Goal: Use online tool/utility

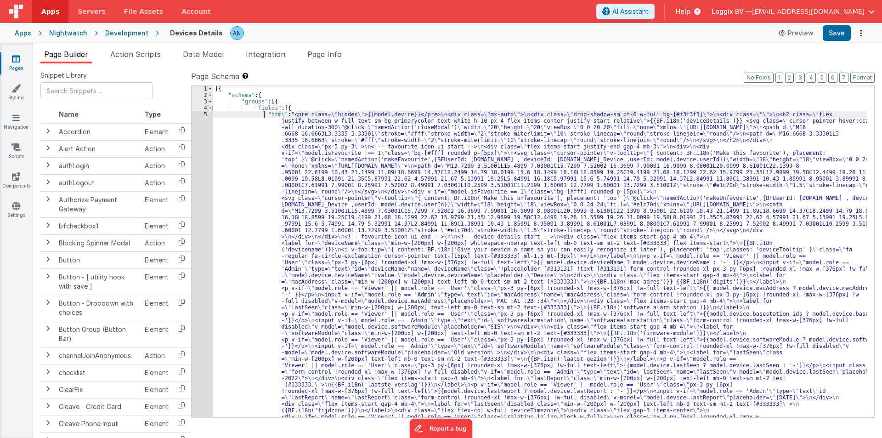
click at [212, 109] on span at bounding box center [210, 108] width 5 height 6
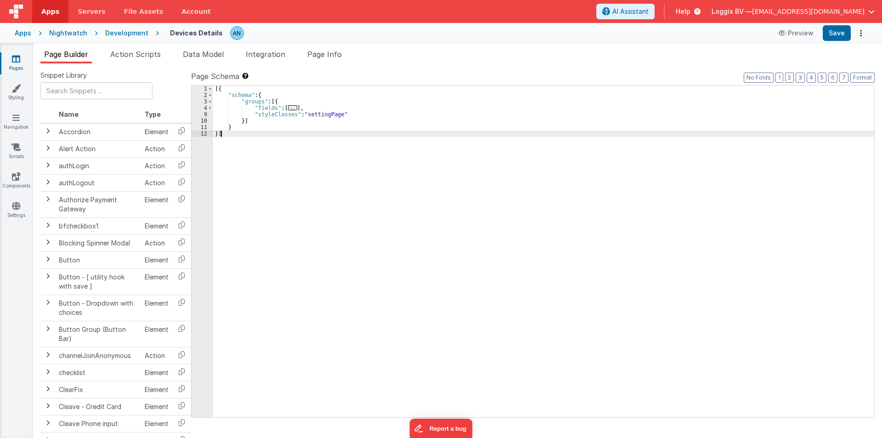
click at [351, 214] on div "[{ "schema" : { "groups" : [{ "fields" : [ ... ] , "styleClasses" : "settingPag…" at bounding box center [543, 257] width 661 height 345
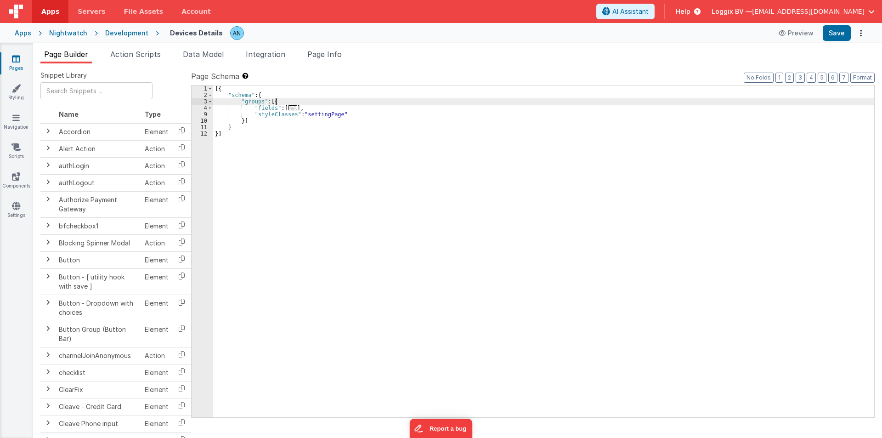
click at [282, 101] on div "[{ "schema" : { "groups" : [{ "fields" : [ ... ] , "styleClasses" : "settingPag…" at bounding box center [543, 257] width 661 height 345
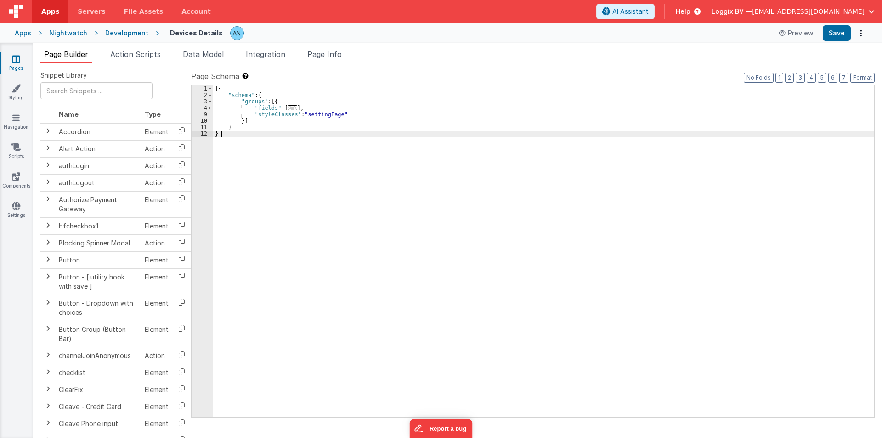
click at [585, 298] on div "[{ "schema" : { "groups" : [{ "fields" : [ ... ] , "styleClasses" : "settingPag…" at bounding box center [543, 257] width 661 height 345
click at [274, 95] on div "[{ "schema" : { "groups" : [{ "fields" : [ ... ] , "styleClasses" : "settingPag…" at bounding box center [543, 257] width 661 height 345
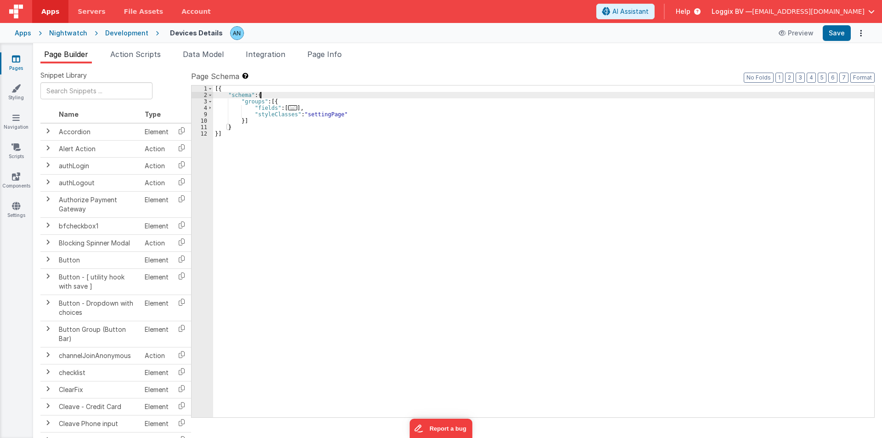
click at [283, 102] on div "[{ "schema" : { "groups" : [{ "fields" : [ ... ] , "styleClasses" : "settingPag…" at bounding box center [543, 257] width 661 height 345
click at [307, 109] on div "[{ "schema" : { "groups" : [{ "fields" : [ ... ] , "styleClasses" : "settingPag…" at bounding box center [543, 257] width 661 height 345
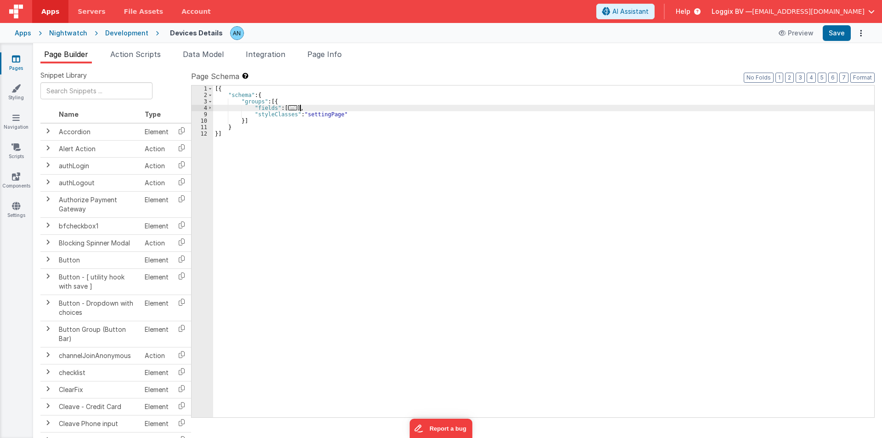
click at [341, 112] on div "[{ "schema" : { "groups" : [{ "fields" : [ ... ] , "styleClasses" : "settingPag…" at bounding box center [543, 257] width 661 height 345
click at [307, 107] on div "[{ "schema" : { "groups" : [{ "fields" : [ ... ] , "styleClasses" : "settingPag…" at bounding box center [543, 257] width 661 height 345
click at [278, 101] on div "[{ "schema" : { "groups" : [{ "fields" : [ ... ] , "styleClasses" : "settingPag…" at bounding box center [543, 257] width 661 height 345
click at [214, 109] on div "[{ "schema" : { "groups" : [{ "fields" : [ ... ] , "styleClasses" : "settingPag…" at bounding box center [543, 257] width 661 height 345
click at [211, 108] on span at bounding box center [210, 108] width 5 height 6
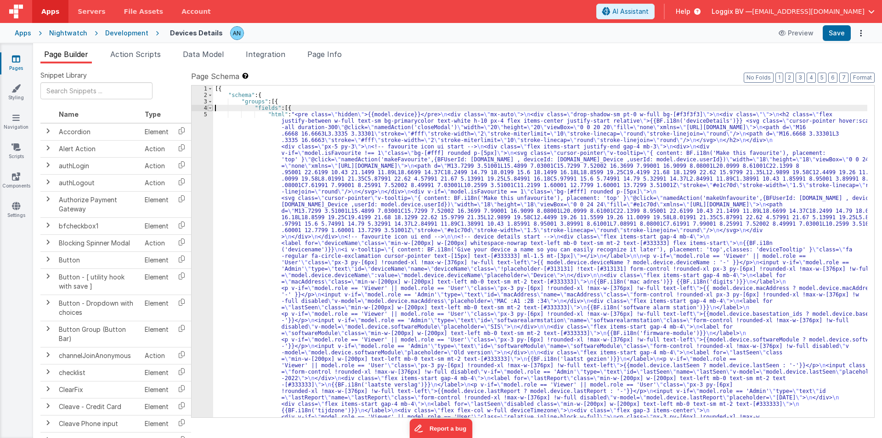
click at [211, 108] on span at bounding box center [210, 108] width 5 height 6
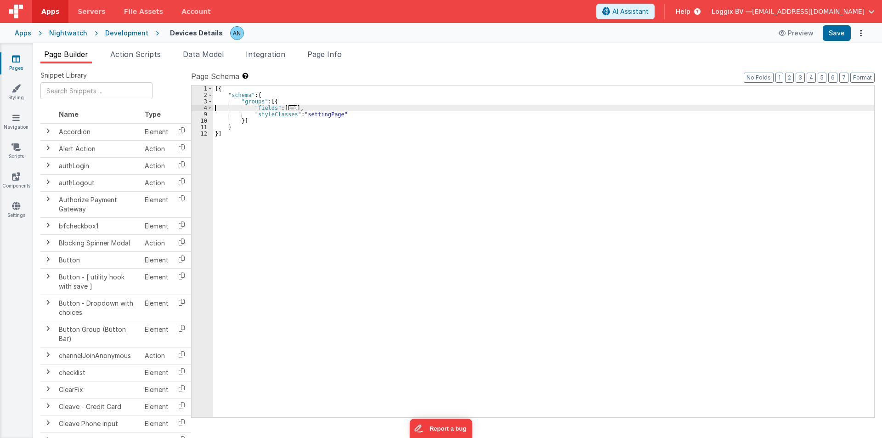
click at [222, 89] on div "[{ "schema" : { "groups" : [{ "fields" : [ ... ] , "styleClasses" : "settingPag…" at bounding box center [543, 257] width 661 height 345
